Goal: Task Accomplishment & Management: Use online tool/utility

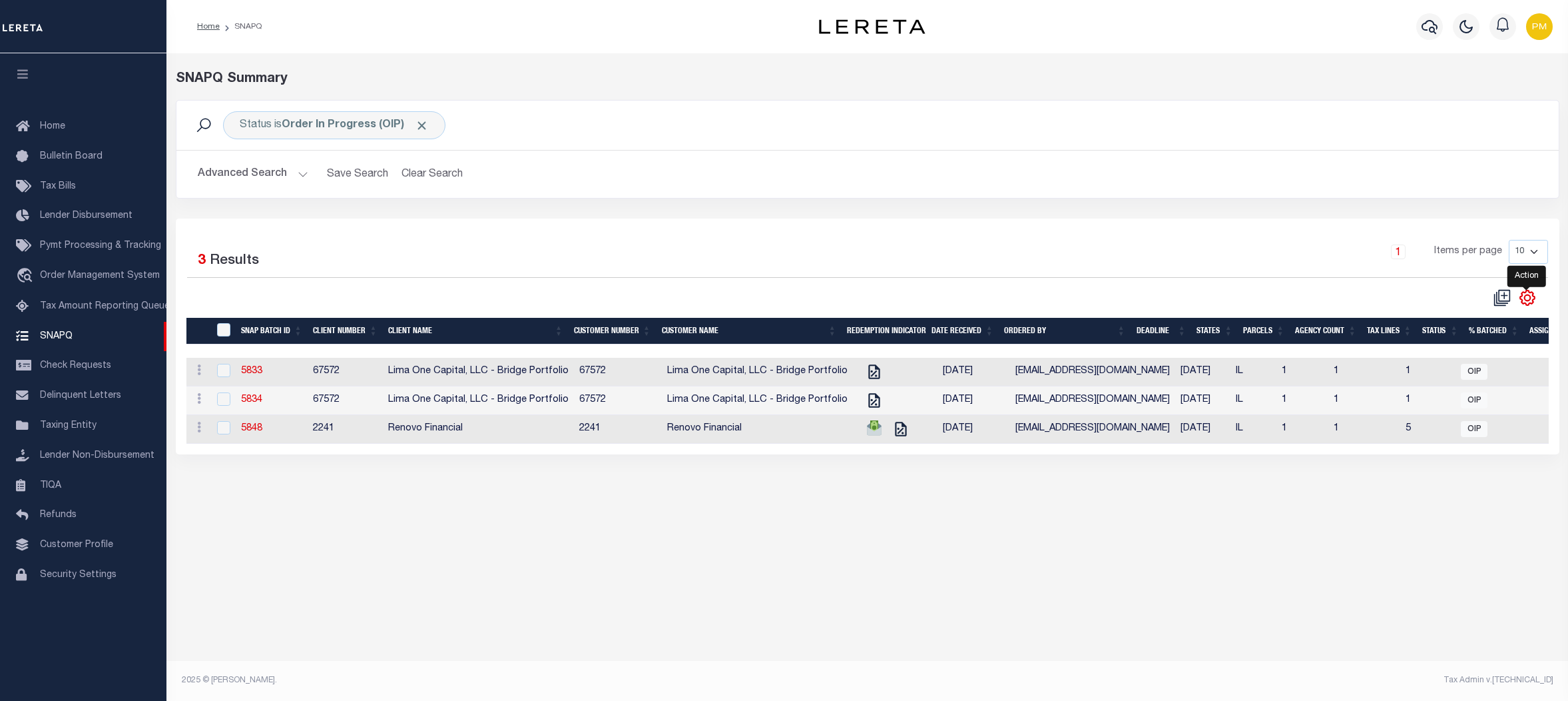
click at [1525, 301] on icon "" at bounding box center [1526, 297] width 6 height 6
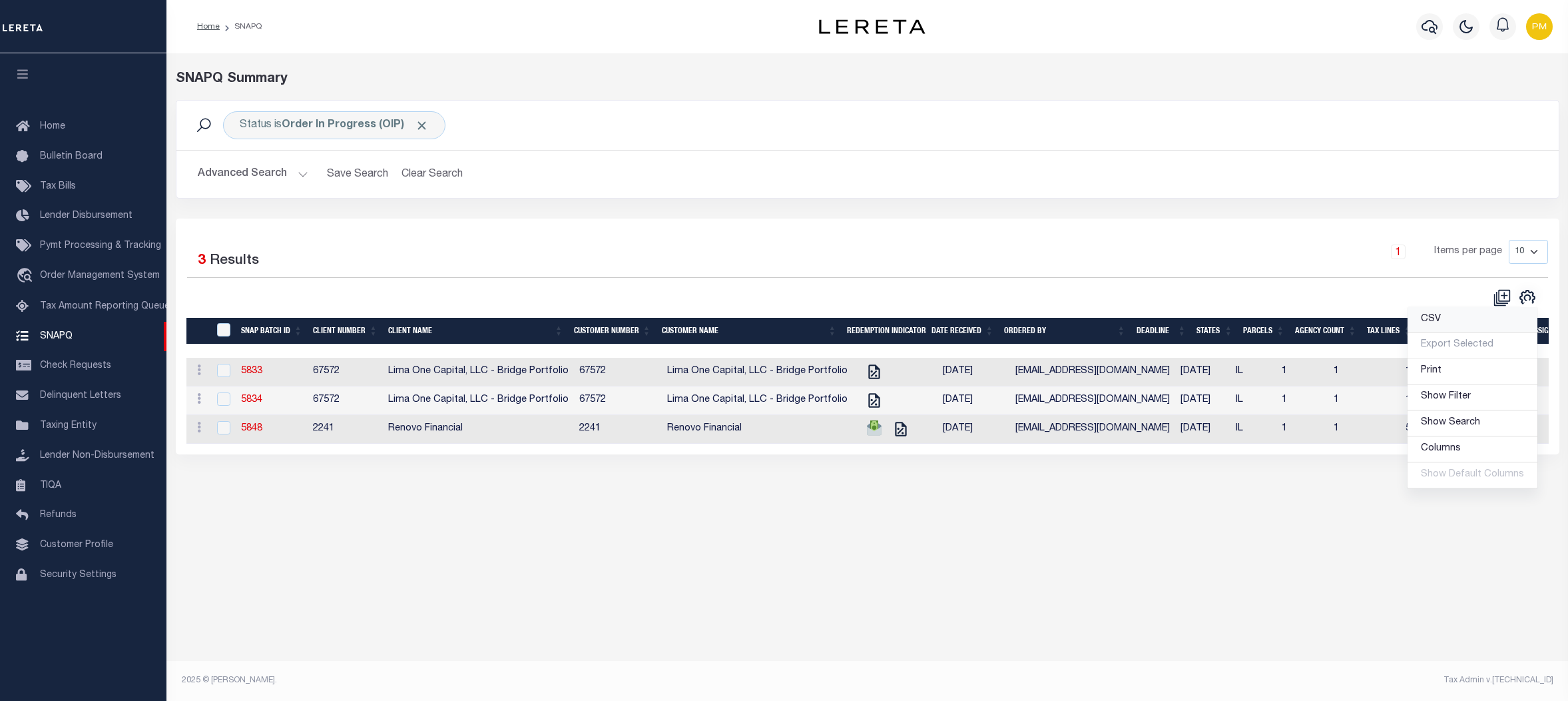
click at [1432, 323] on span "CSV" at bounding box center [1430, 319] width 20 height 9
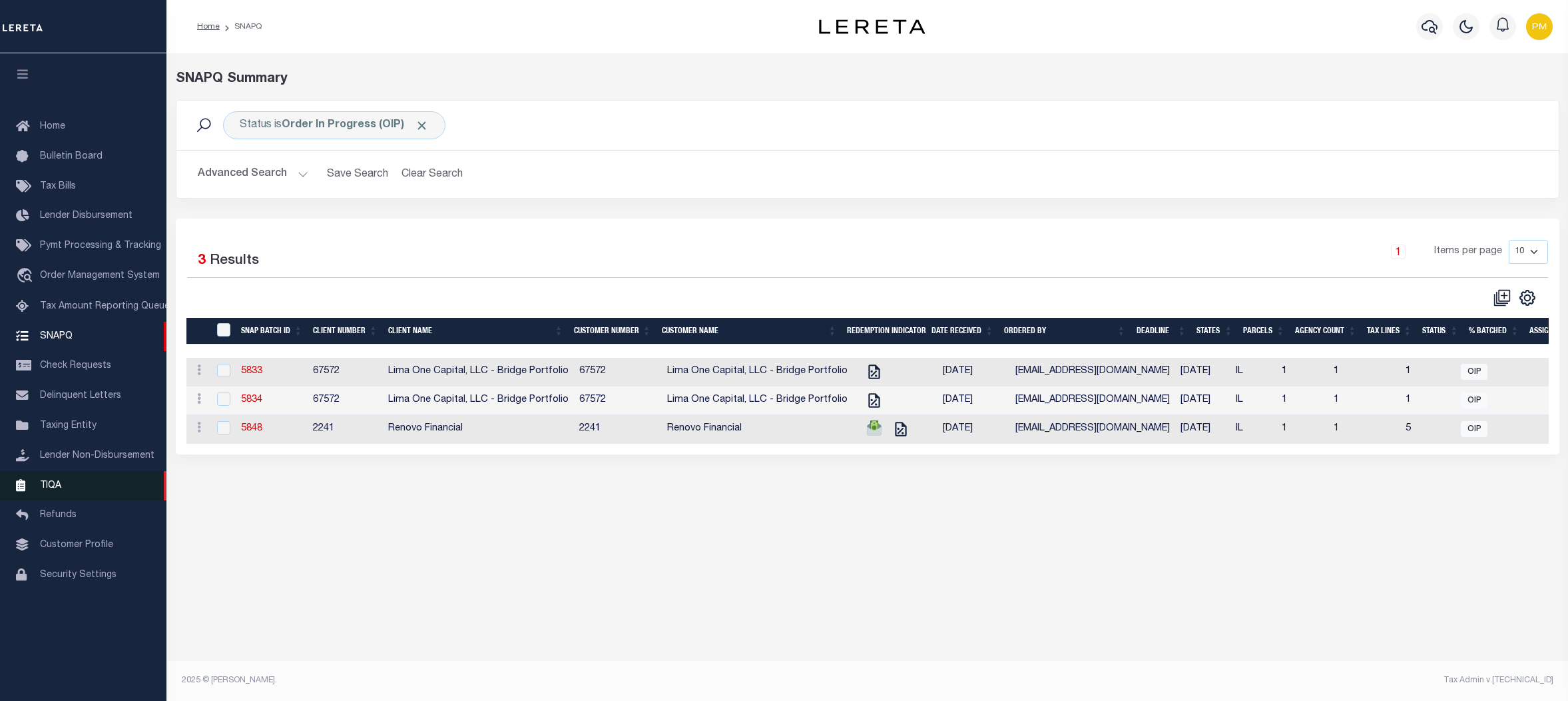
click at [50, 490] on span "TIQA" at bounding box center [51, 484] width 21 height 9
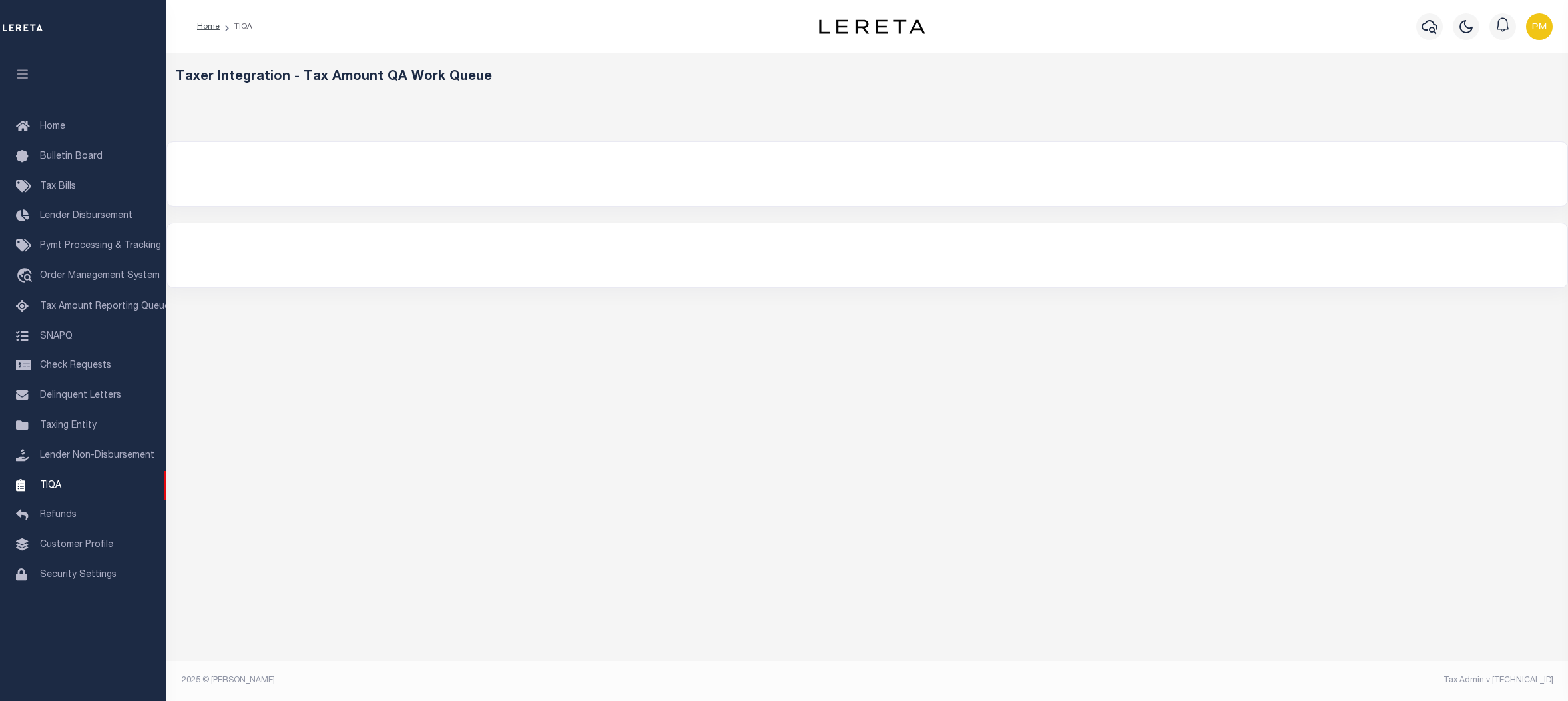
select select "200"
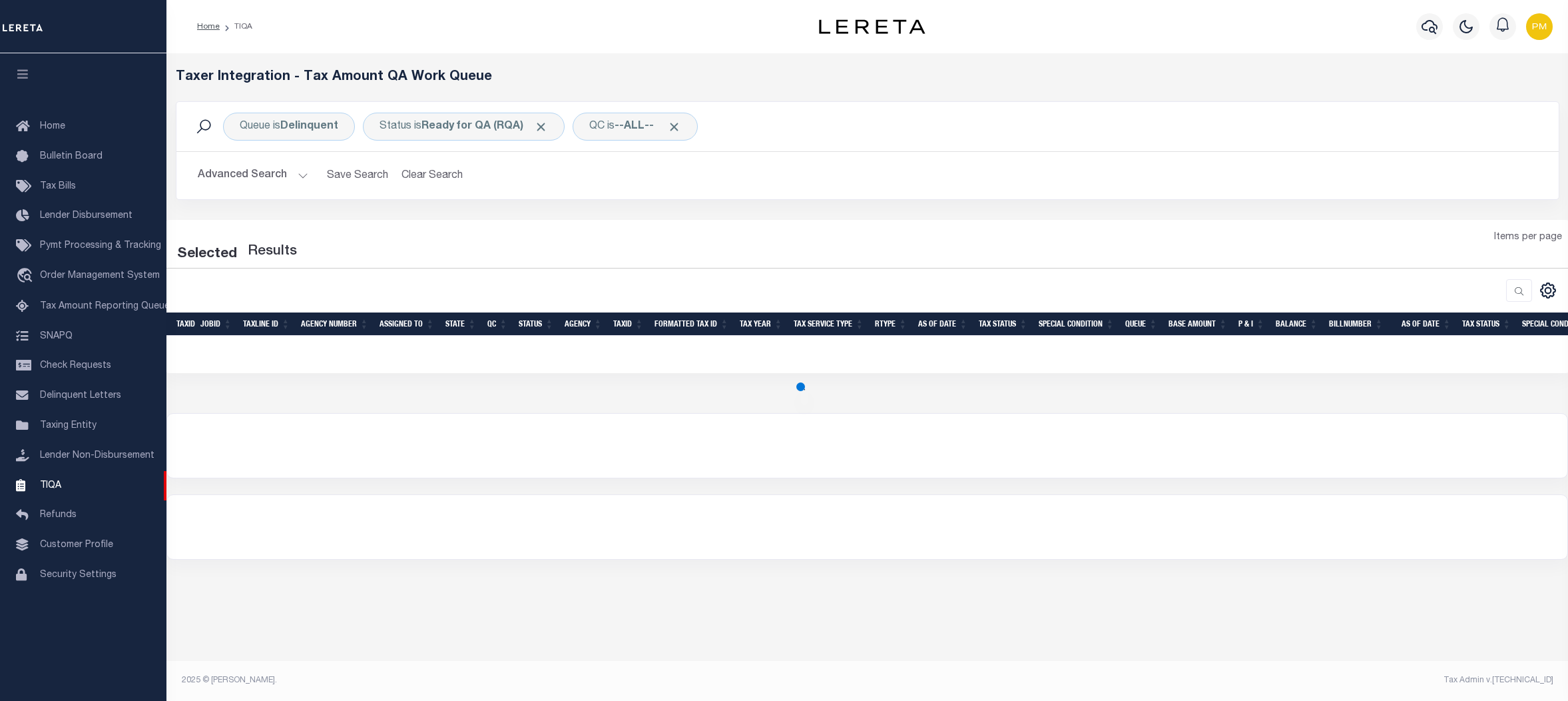
select select "200"
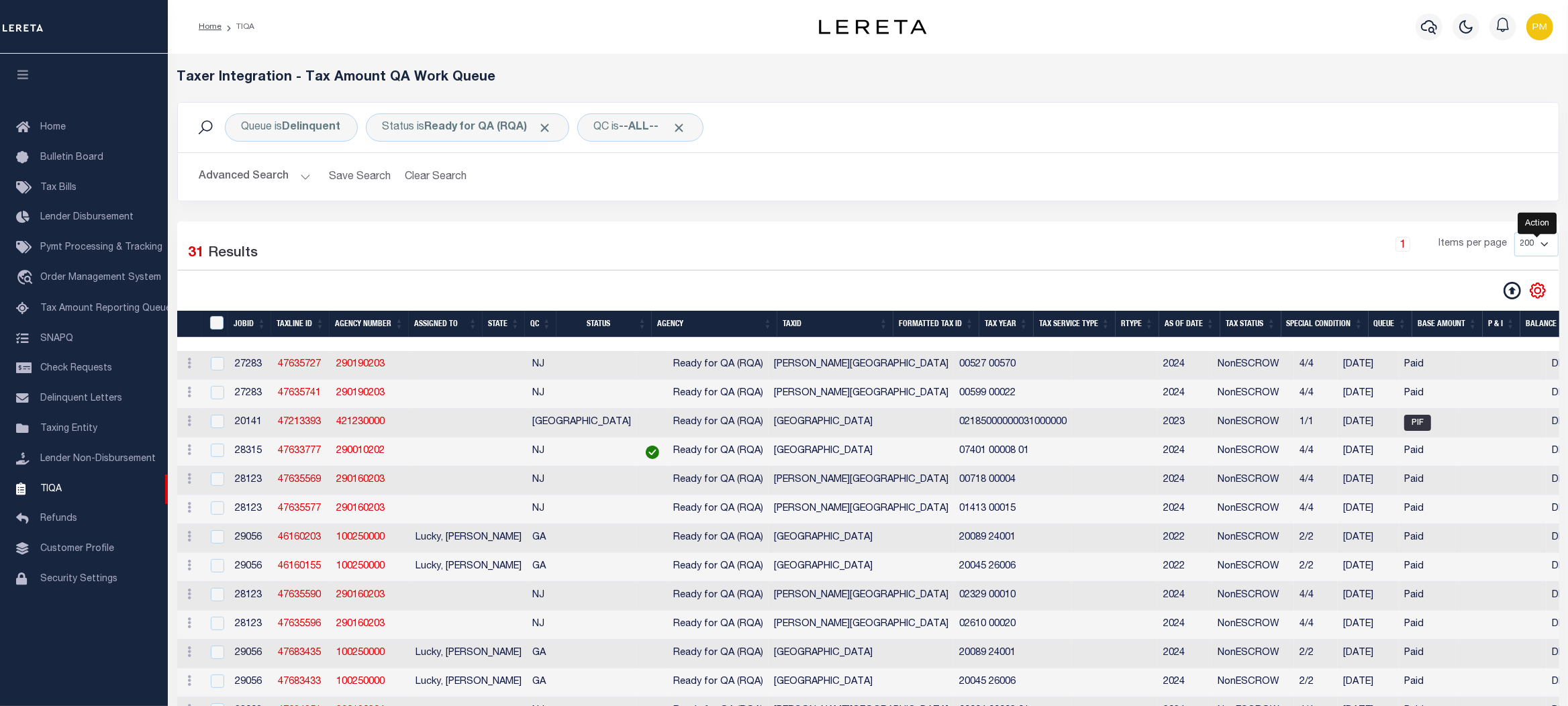
click at [1537, 293] on icon "" at bounding box center [1538, 290] width 18 height 18
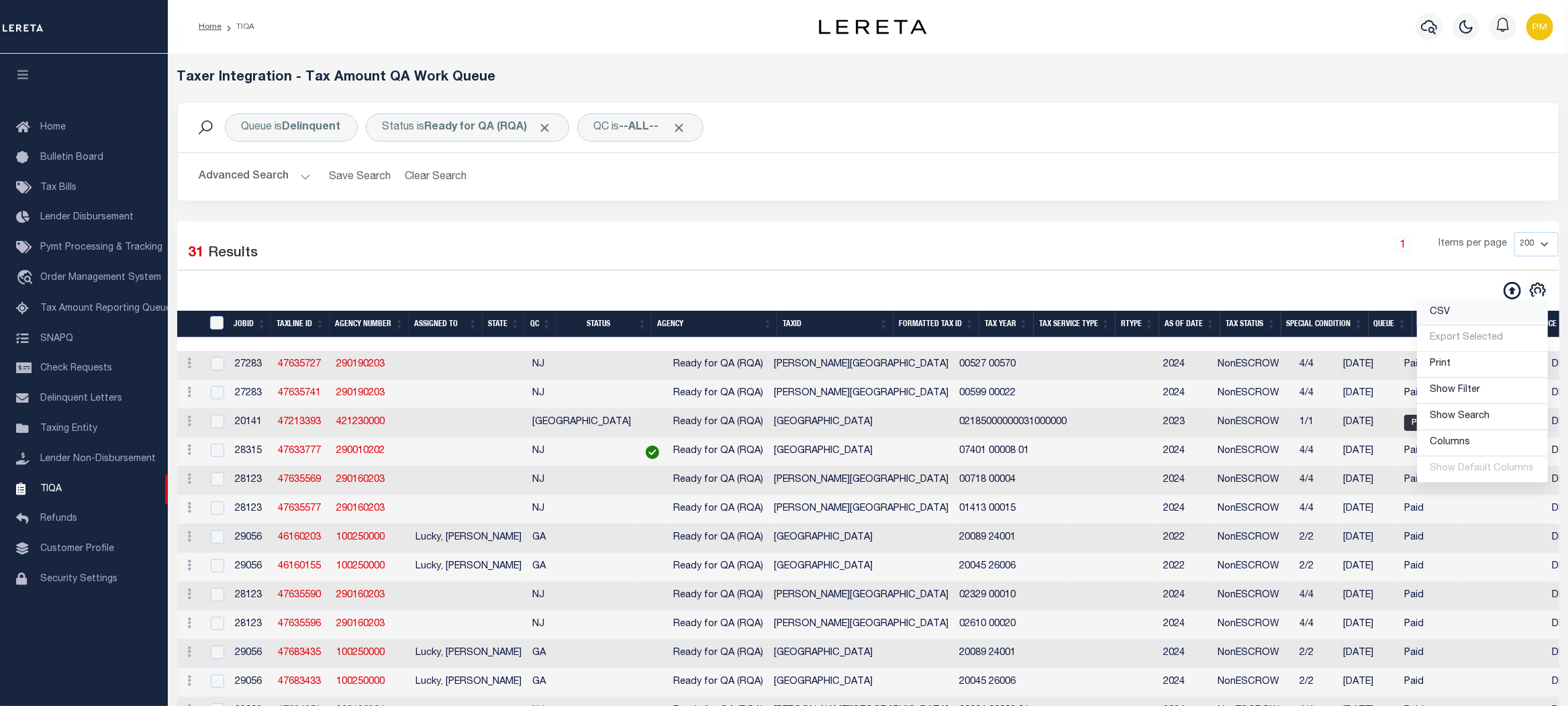
click at [1450, 317] on span "CSV" at bounding box center [1440, 311] width 20 height 9
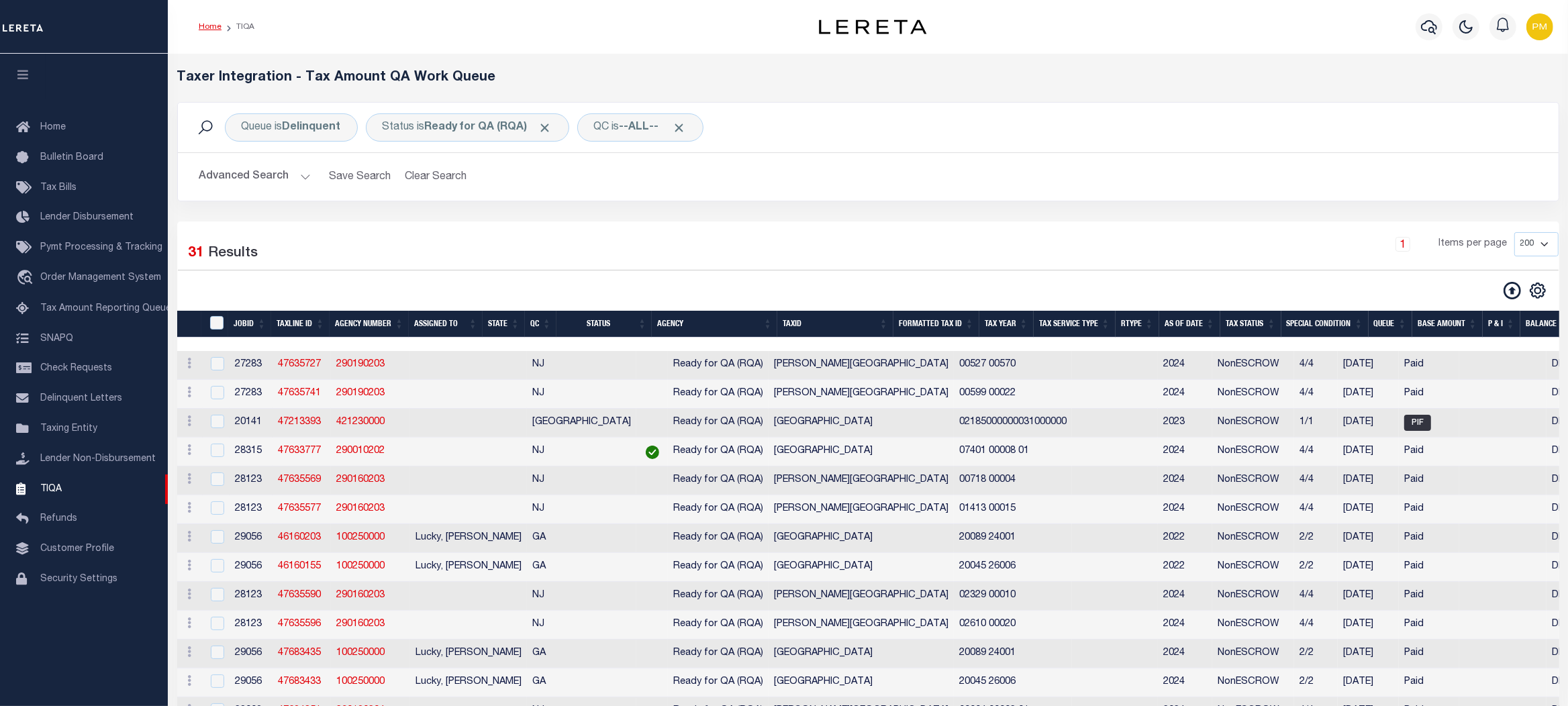
click at [206, 26] on link "Home" at bounding box center [210, 26] width 23 height 8
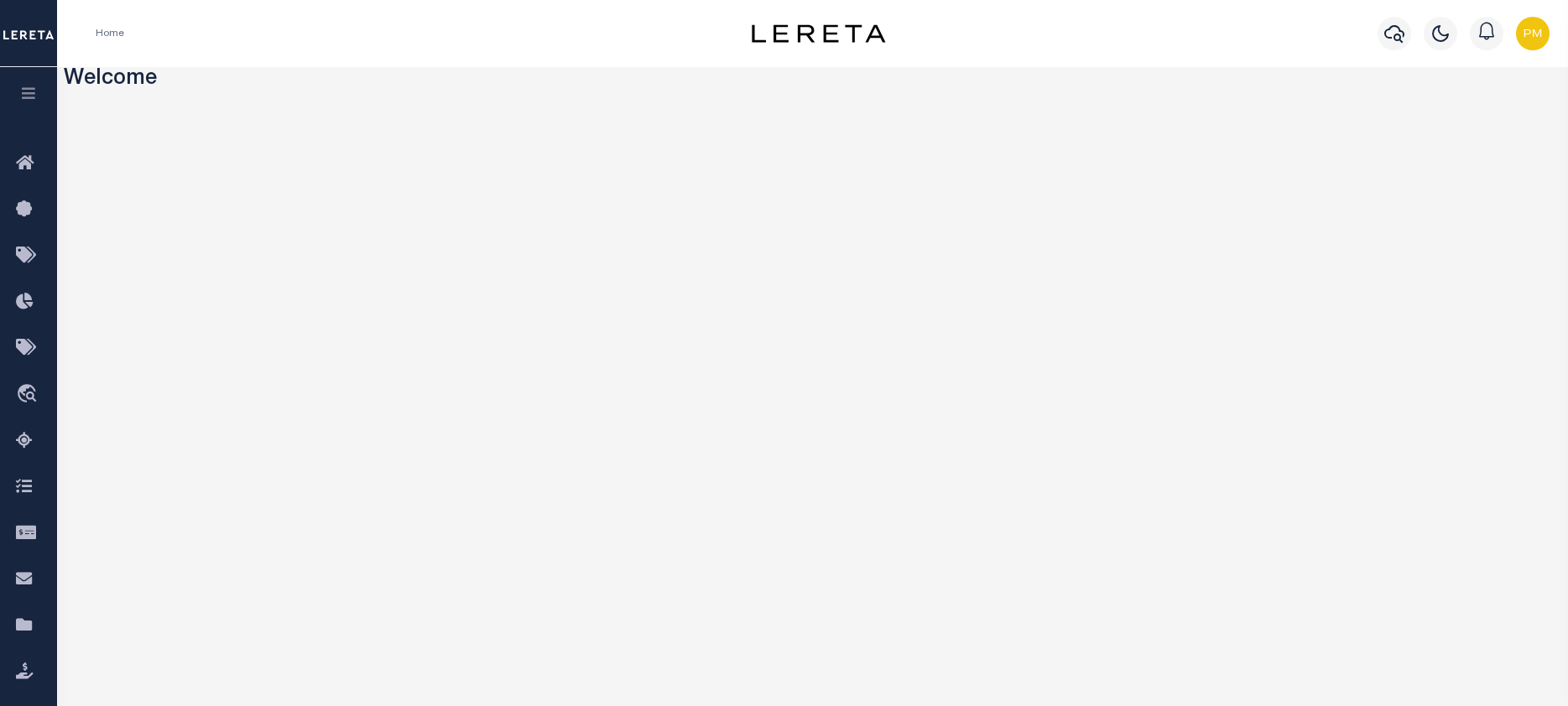
drag, startPoint x: 1915, startPoint y: 1, endPoint x: 401, endPoint y: 44, distance: 1514.6
click at [401, 44] on div "Home" at bounding box center [389, 34] width 614 height 35
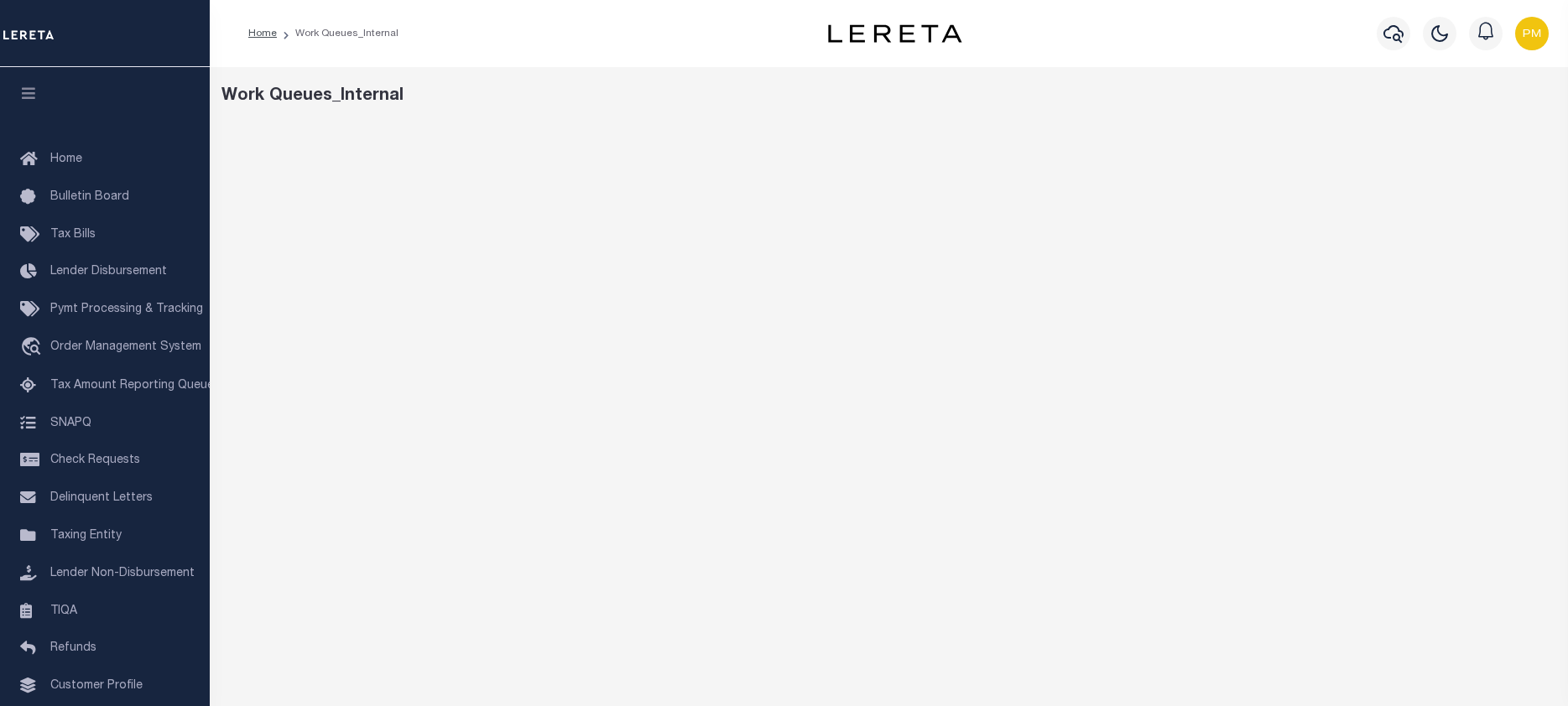
scroll to position [95, 0]
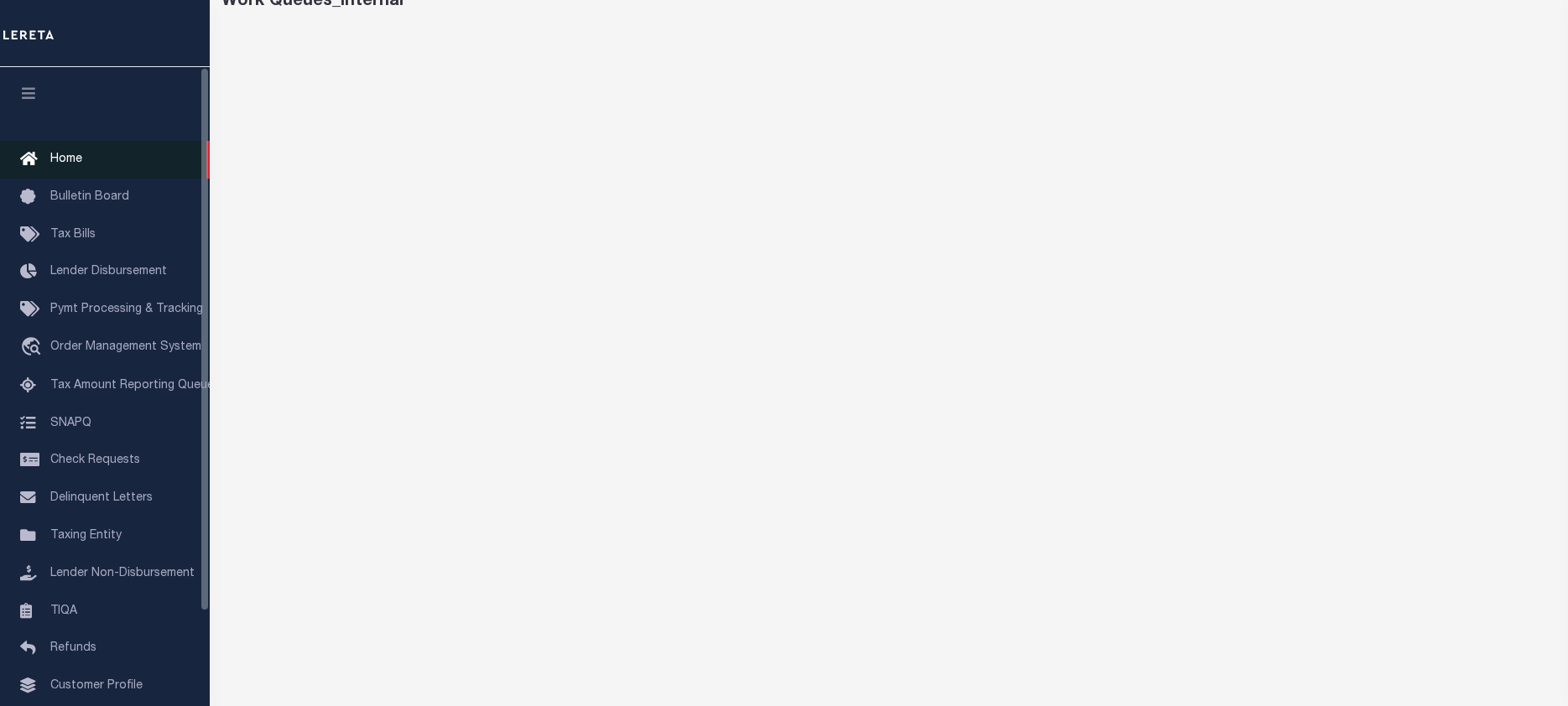
click at [64, 161] on span "Home" at bounding box center [66, 159] width 32 height 12
